Goal: Complete application form

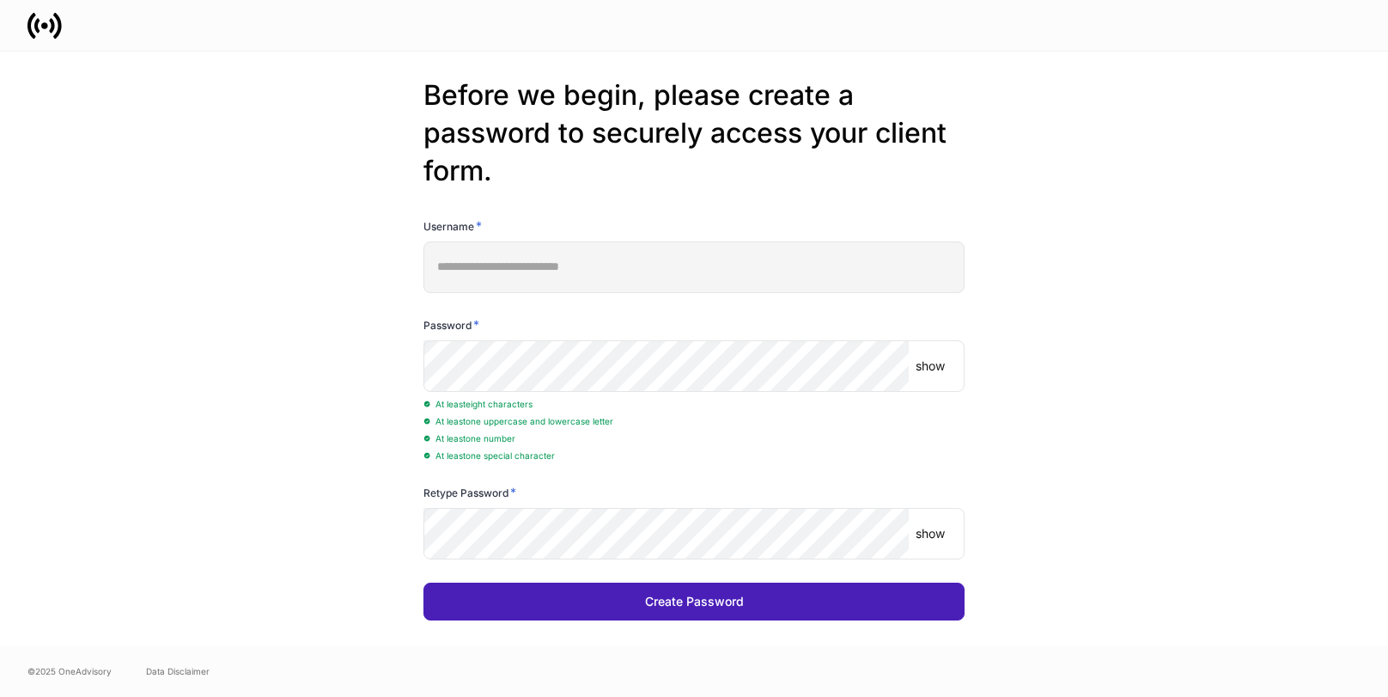
click at [526, 606] on button "Create Password" at bounding box center [693, 601] width 541 height 38
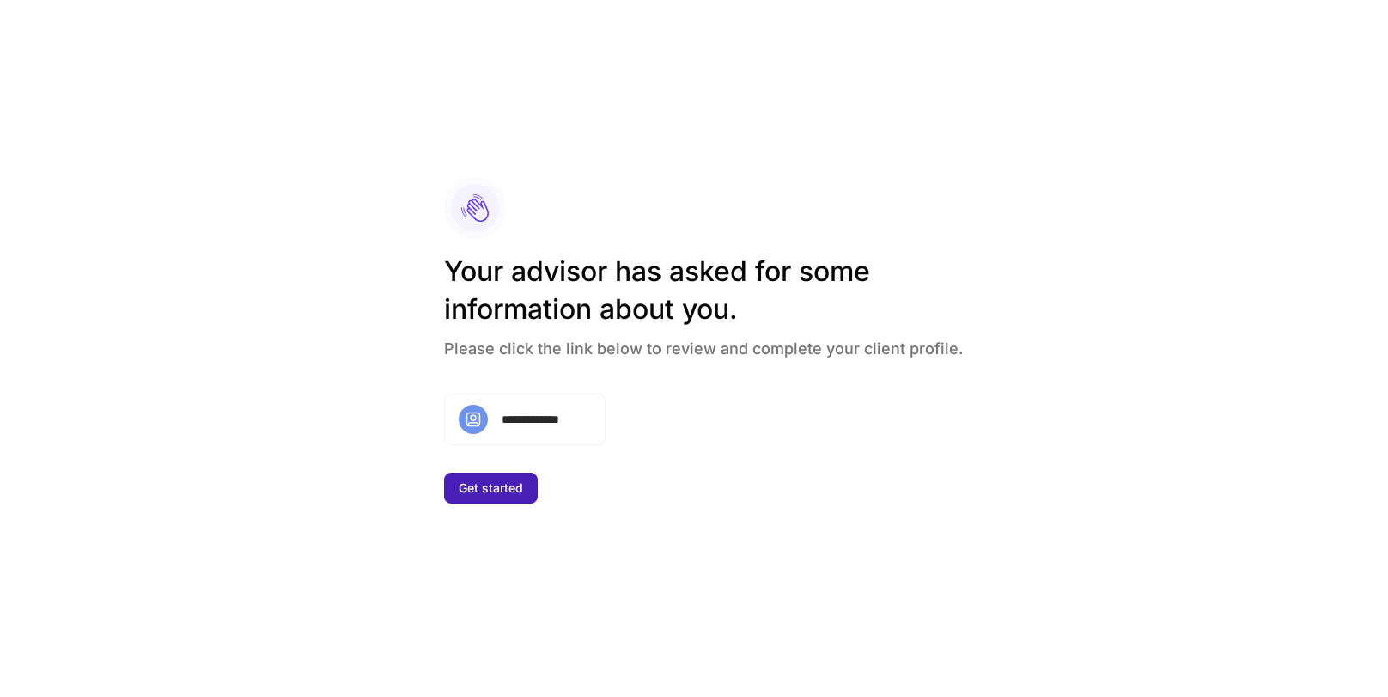
click at [502, 491] on div "Get started" at bounding box center [491, 488] width 64 height 12
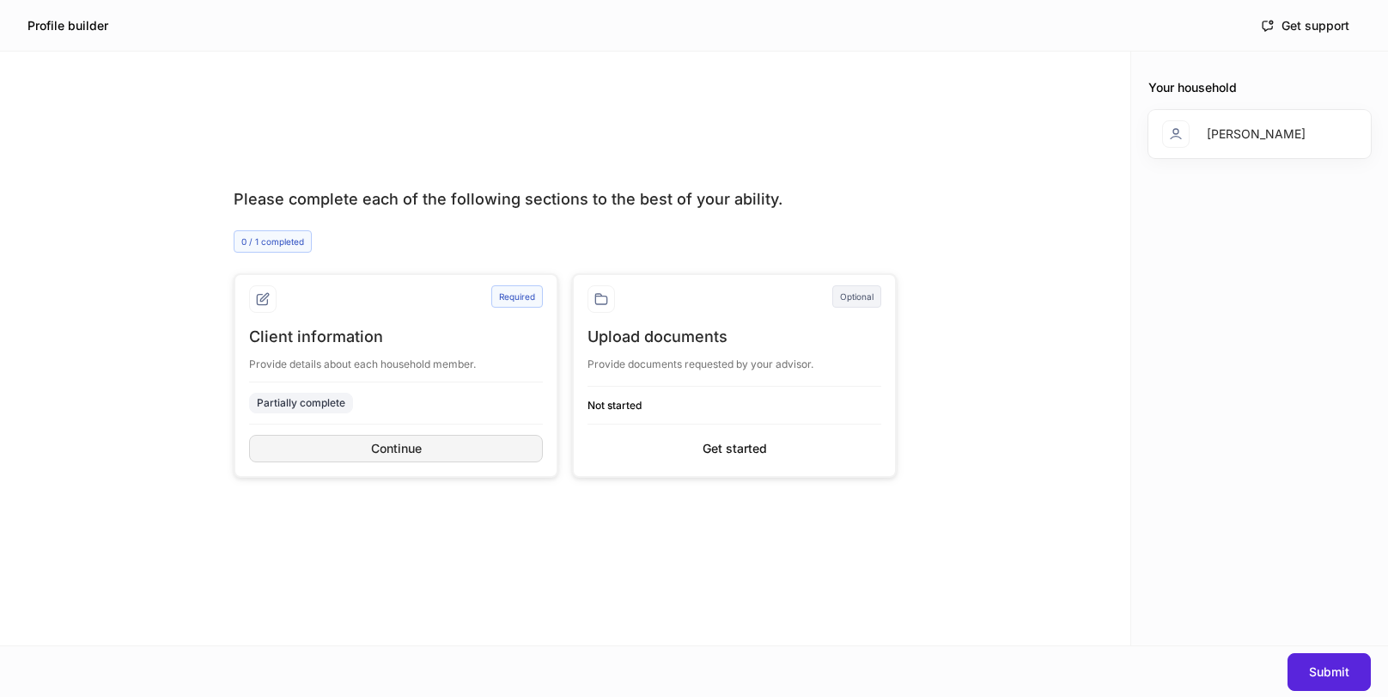
click at [447, 452] on button "Continue" at bounding box center [396, 448] width 294 height 27
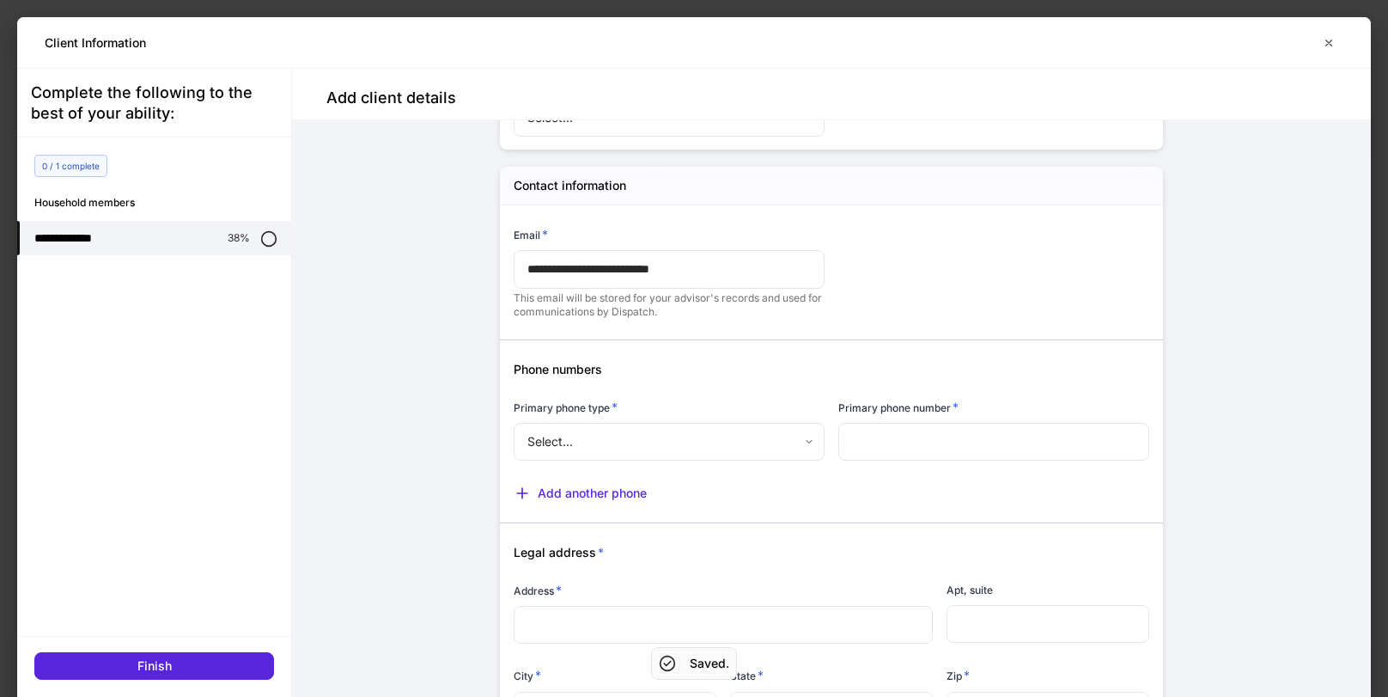
scroll to position [734, 0]
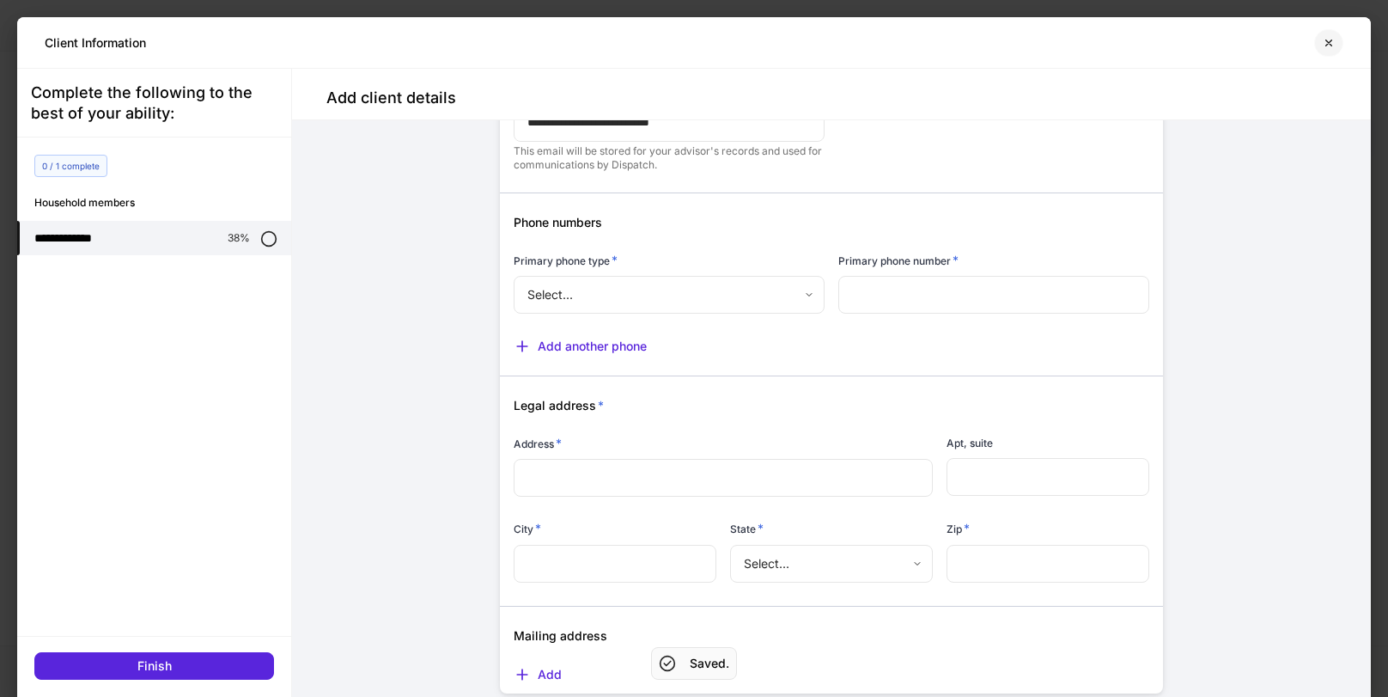
click at [1333, 40] on icon "button" at bounding box center [1329, 43] width 14 height 14
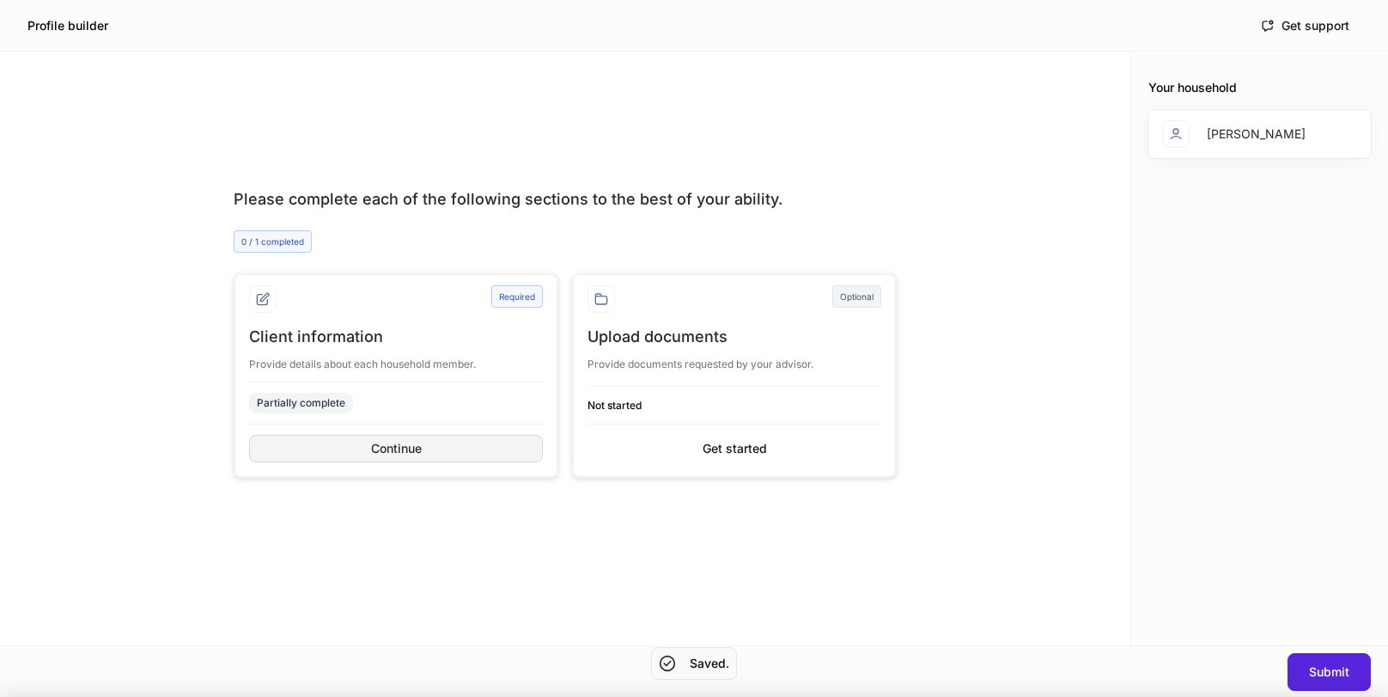
scroll to position [717, 0]
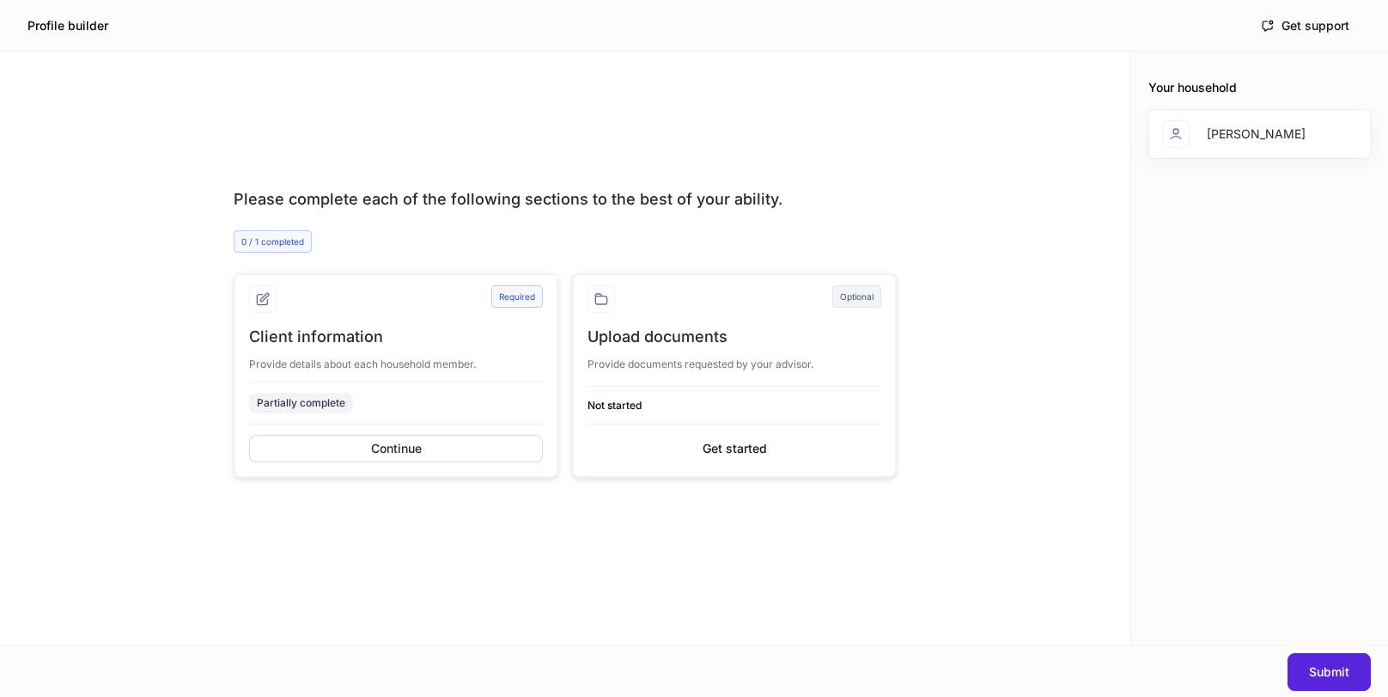
click at [130, 159] on div "Please complete each of the following sections to the best of your ability. 0 /…" at bounding box center [565, 382] width 1130 height 525
